Goal: Check status

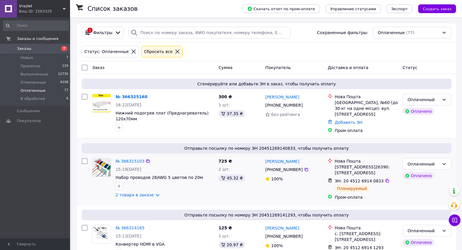
drag, startPoint x: 235, startPoint y: 156, endPoint x: 260, endPoint y: 154, distance: 24.9
click at [239, 155] on div "Отправьте посылку по номеру ЭН 20451269140833, чтобы получить оплату № 36631510…" at bounding box center [266, 172] width 379 height 67
click at [42, 58] on li "Новые 8" at bounding box center [36, 58] width 72 height 8
